Goal: Navigation & Orientation: Find specific page/section

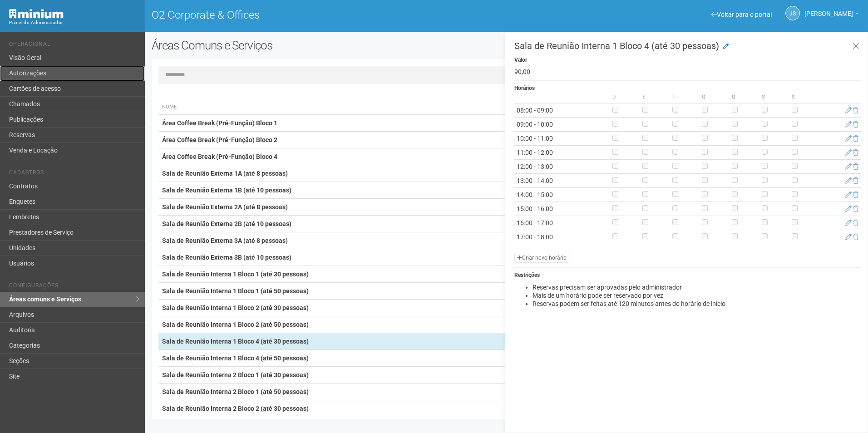
click at [53, 77] on link "Autorizações" at bounding box center [72, 73] width 145 height 15
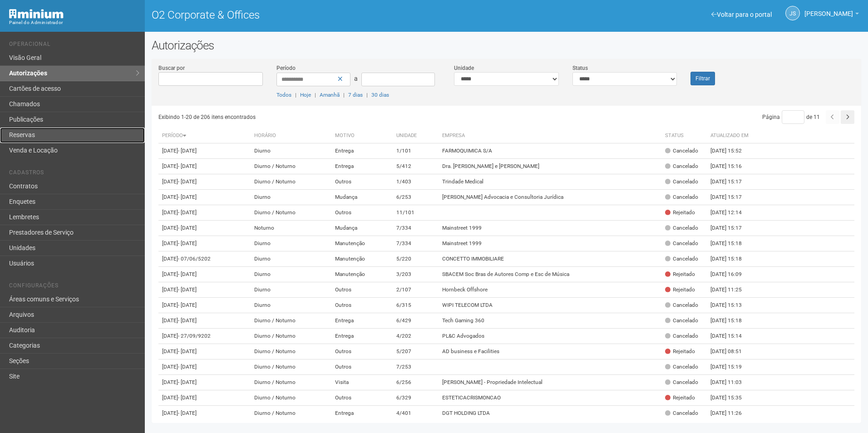
click at [47, 133] on link "Reservas" at bounding box center [72, 135] width 145 height 15
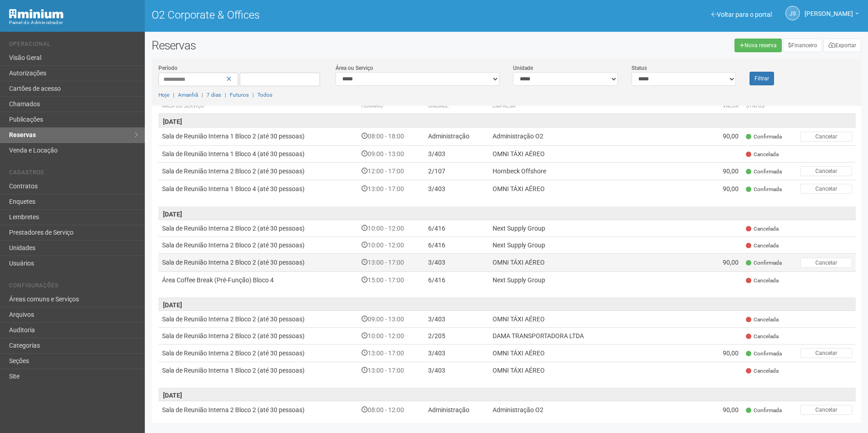
scroll to position [45, 0]
